Goal: Go to known website: Access a specific website the user already knows

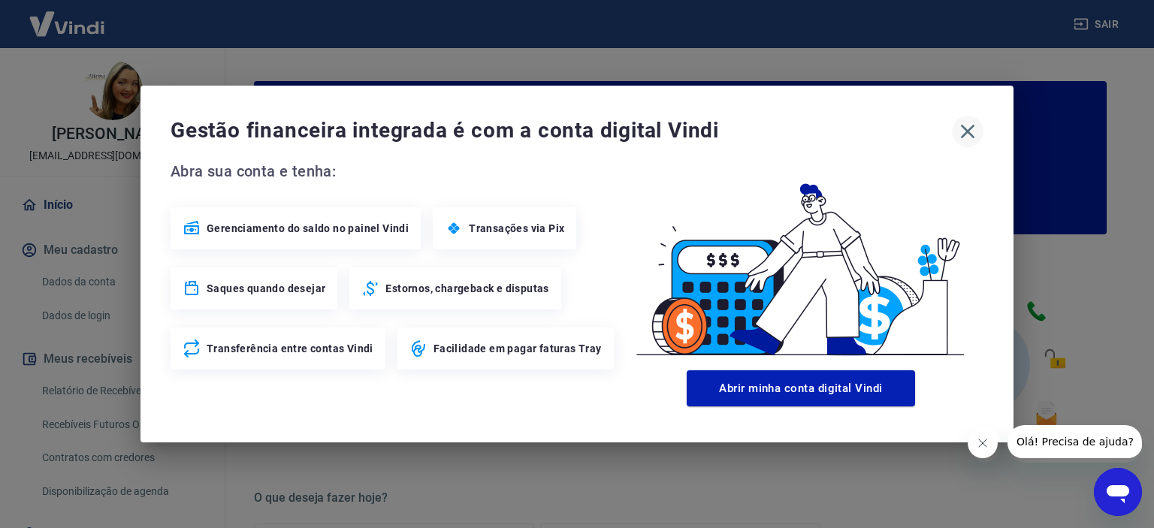
click at [961, 128] on icon "button" at bounding box center [968, 131] width 24 height 24
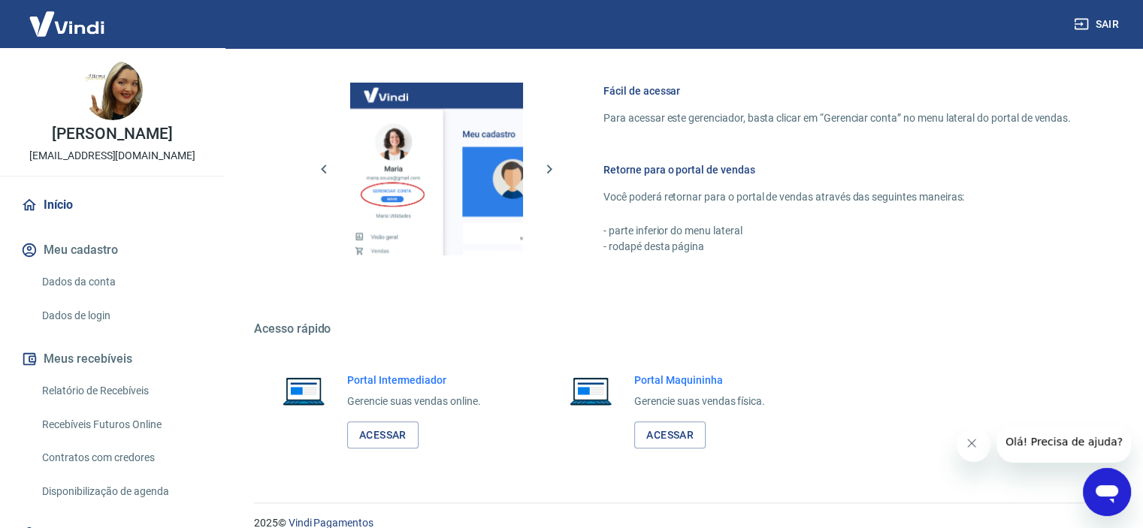
scroll to position [816, 0]
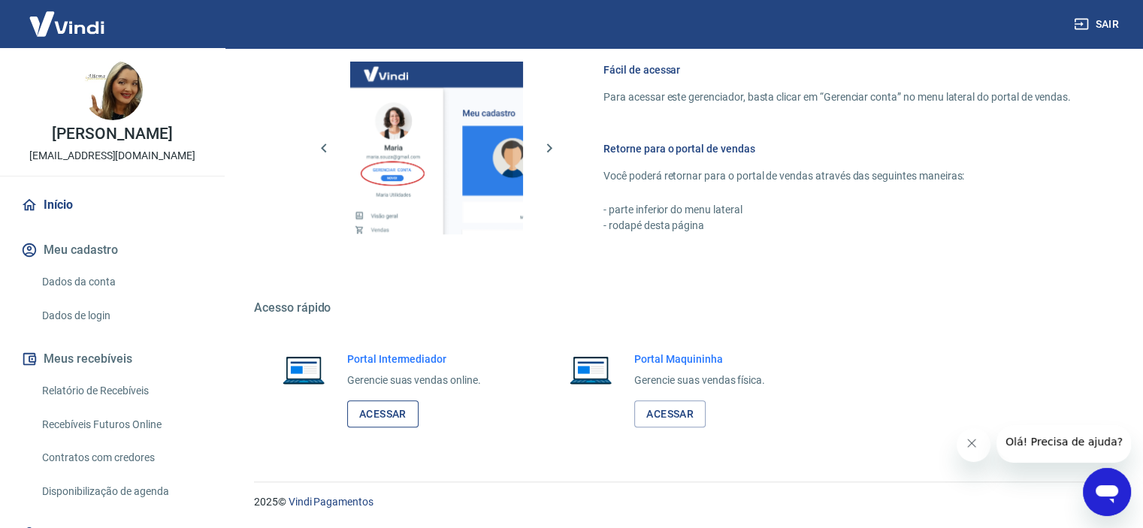
click at [376, 421] on link "Acessar" at bounding box center [382, 414] width 71 height 28
